Goal: Transaction & Acquisition: Book appointment/travel/reservation

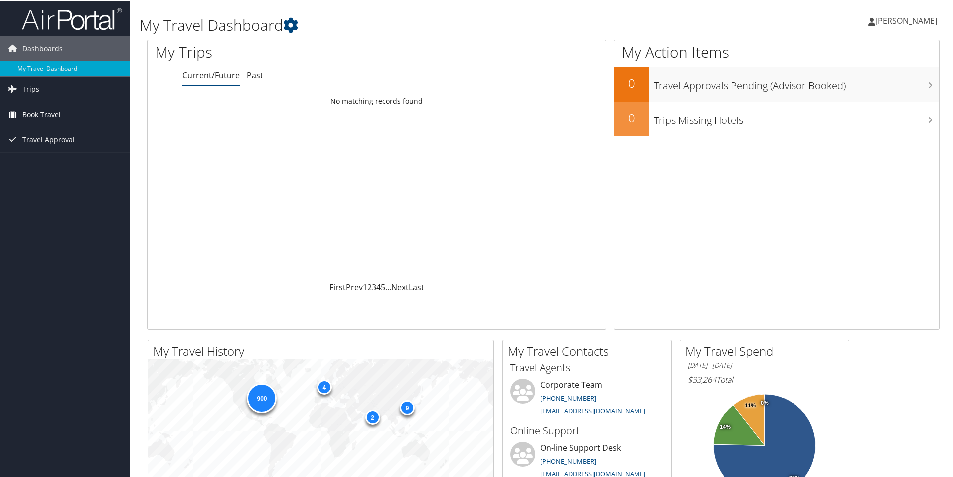
click at [35, 115] on span "Book Travel" at bounding box center [41, 113] width 38 height 25
click at [46, 164] on link "Book/Manage Online Trips" at bounding box center [65, 163] width 130 height 15
